Goal: Check status: Check status

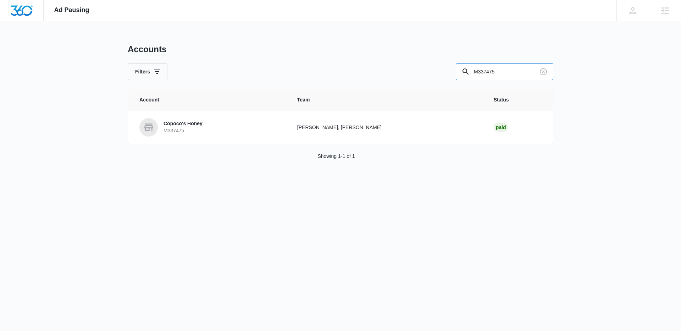
drag, startPoint x: 502, startPoint y: 72, endPoint x: 368, endPoint y: 64, distance: 135.0
click at [376, 65] on div "Filters M337475" at bounding box center [341, 71] width 426 height 17
paste input "5428"
type input "M335428"
click at [205, 129] on link "Longship RV M335428" at bounding box center [204, 127] width 130 height 18
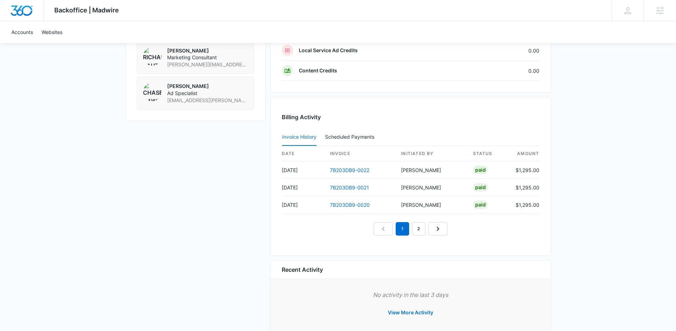
scroll to position [655, 0]
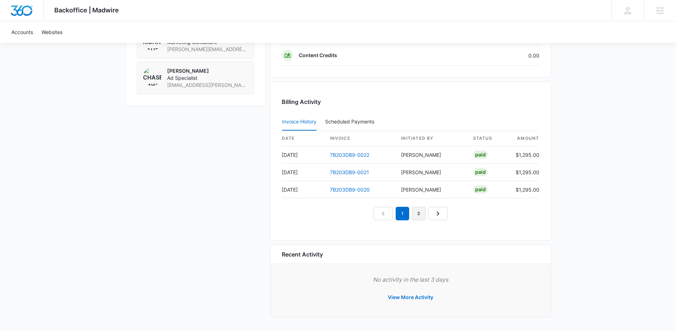
click at [420, 211] on link "2" at bounding box center [418, 213] width 13 height 13
click at [396, 216] on link "1" at bounding box center [393, 213] width 13 height 13
click at [391, 216] on em "1" at bounding box center [393, 213] width 13 height 13
click at [417, 295] on button "View More Activity" at bounding box center [411, 297] width 60 height 17
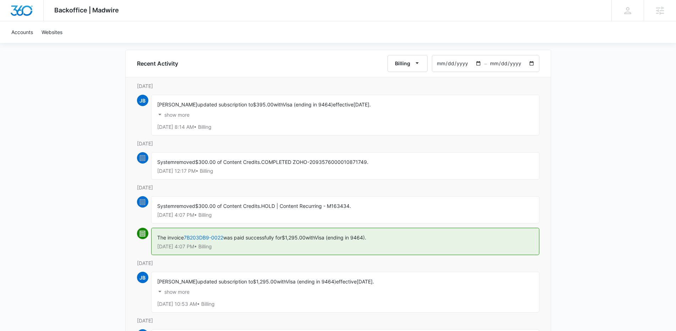
scroll to position [63, 0]
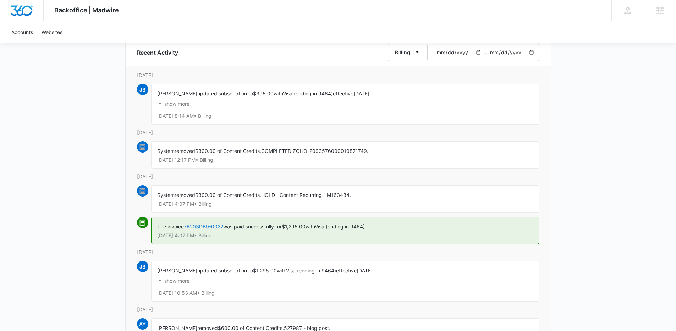
click at [184, 104] on p "show more" at bounding box center [176, 103] width 25 height 5
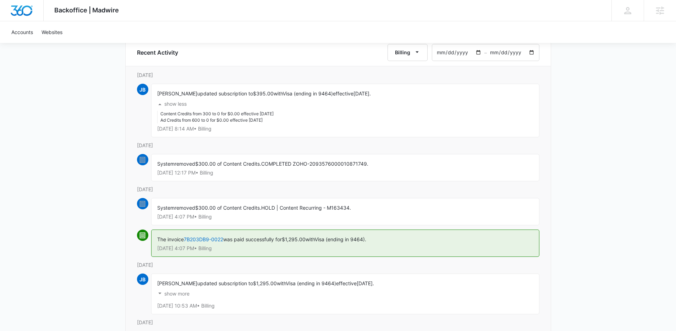
drag, startPoint x: 277, startPoint y: 119, endPoint x: 145, endPoint y: 119, distance: 132.0
click at [153, 118] on div "Jack Bingham updated subscription to $395.00 with Visa (ending in 9464) effecti…" at bounding box center [345, 111] width 388 height 54
click at [116, 121] on div "Backoffice | Madwire Apps Settings CH Chase Hawkinson chase.hawkinson@madwire.c…" at bounding box center [338, 179] width 676 height 485
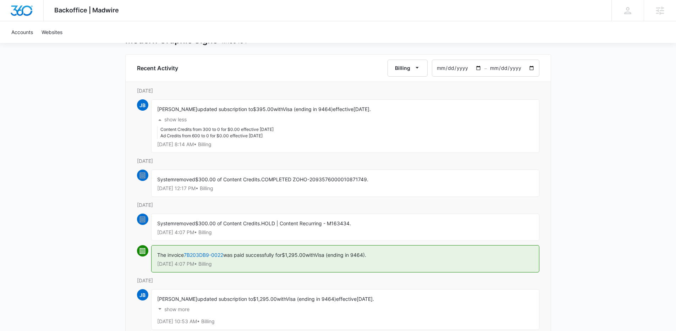
scroll to position [18, 0]
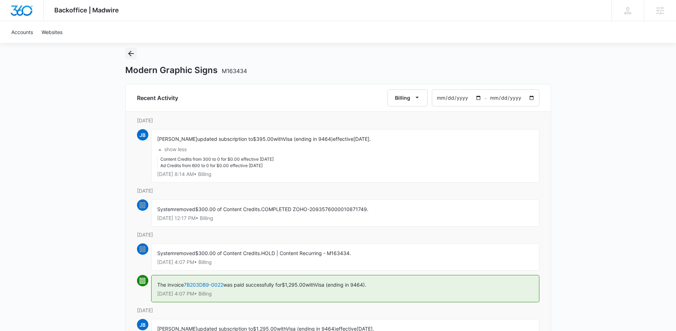
click at [129, 54] on icon "Back" at bounding box center [131, 53] width 9 height 9
